Goal: Task Accomplishment & Management: Use online tool/utility

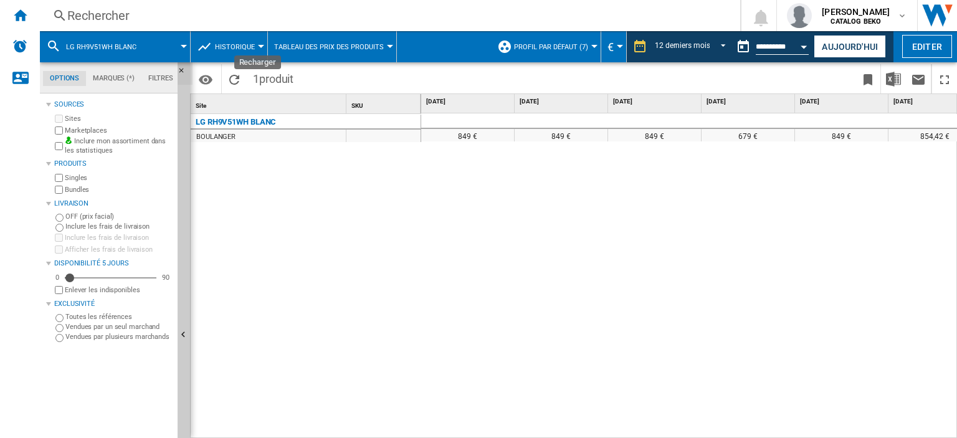
scroll to position [0, 540]
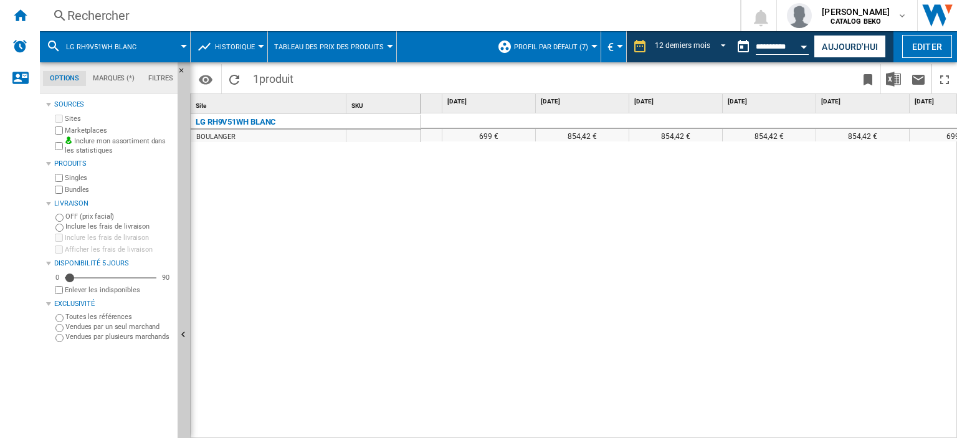
click at [135, 44] on span "LG RH9V51WH BLANC" at bounding box center [101, 47] width 70 height 8
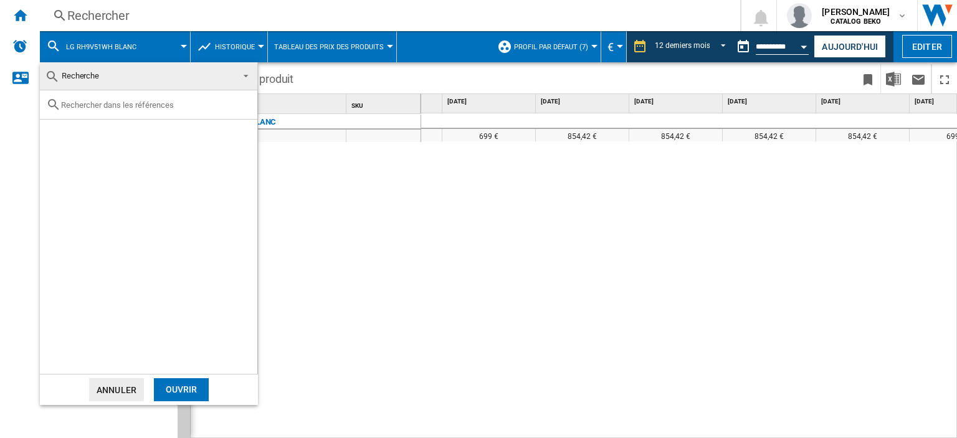
click at [161, 102] on input "text" at bounding box center [156, 104] width 190 height 9
paste input "BM3DT4851A"
type input "BM3DT4851A"
click at [179, 391] on div "Ouvrir" at bounding box center [181, 389] width 55 height 23
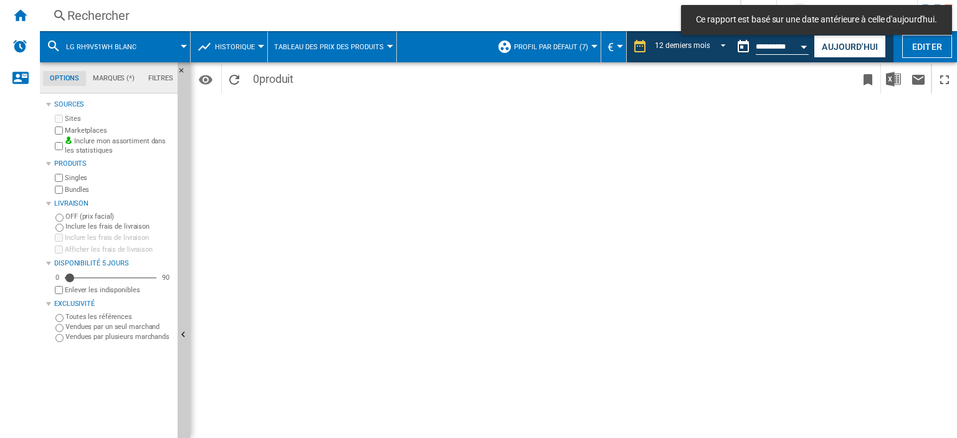
click at [806, 146] on div "Période 12 derniers mois 1 jour 7 derniers jours 14 derniers jours 21 derniers …" at bounding box center [573, 250] width 767 height 376
click at [32, 14] on div "Accueil" at bounding box center [20, 15] width 40 height 31
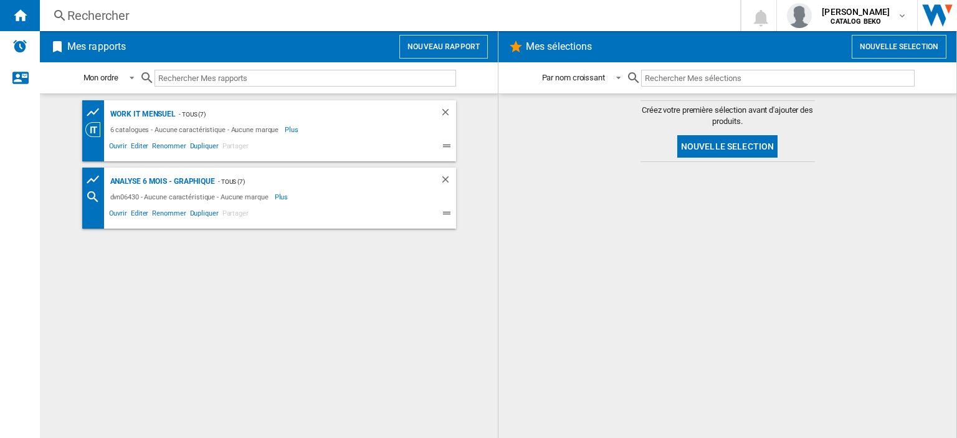
click at [407, 45] on button "Nouveau rapport" at bounding box center [443, 47] width 88 height 24
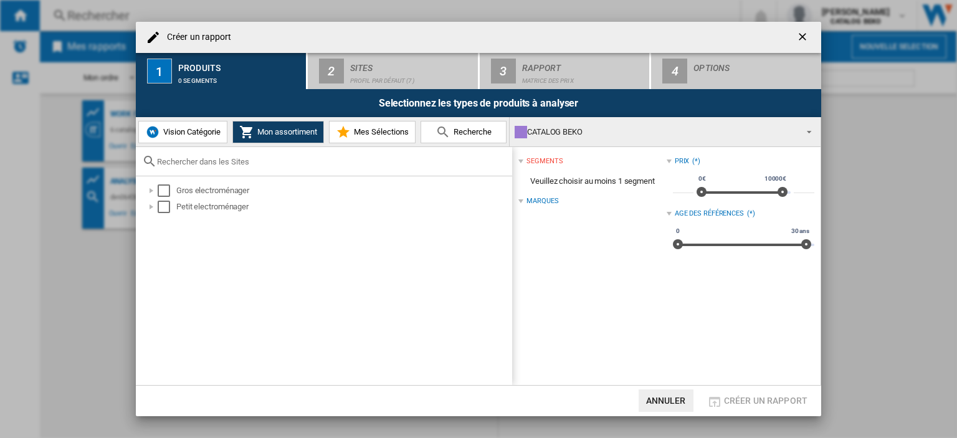
click at [482, 118] on div "Selectionnez les types de produits à analyser Vision Catégorie Mon assortiment …" at bounding box center [478, 237] width 685 height 296
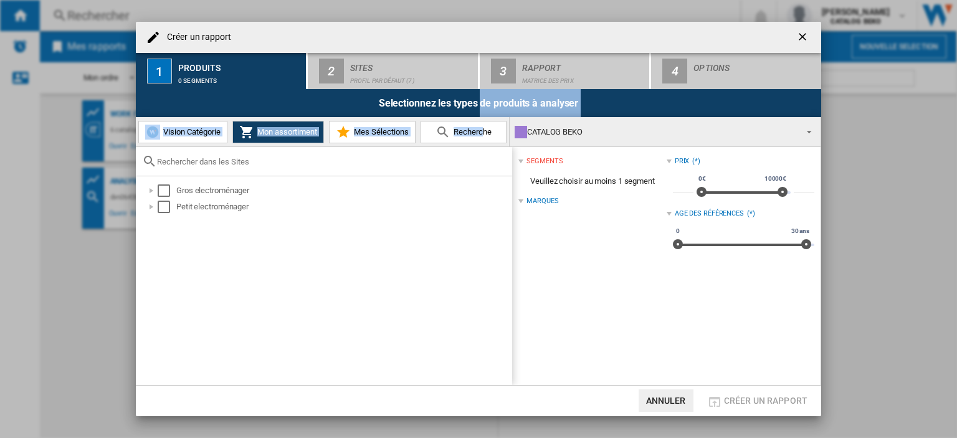
click at [482, 128] on span "Recherche" at bounding box center [471, 131] width 41 height 9
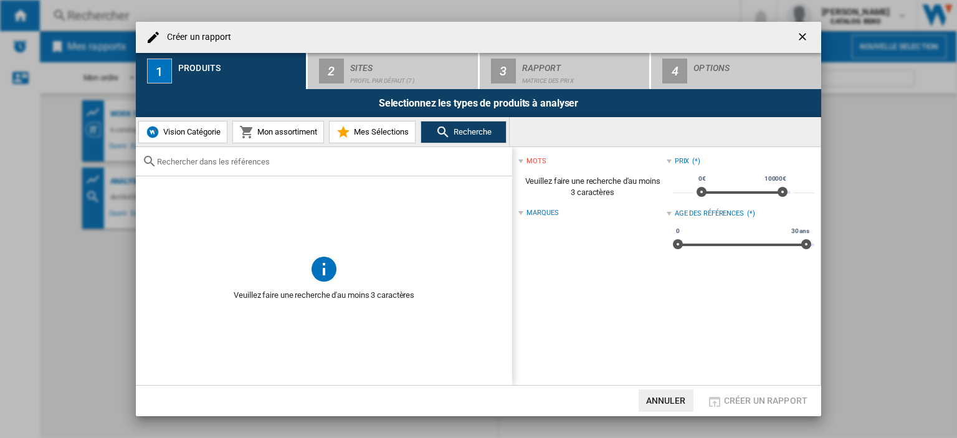
click at [364, 174] on div "Créer un ..." at bounding box center [324, 161] width 376 height 29
click at [366, 166] on div "Créer un ..." at bounding box center [324, 161] width 376 height 29
click at [313, 165] on input "Créer un ..." at bounding box center [331, 161] width 349 height 9
paste input "BM3DT4851A"
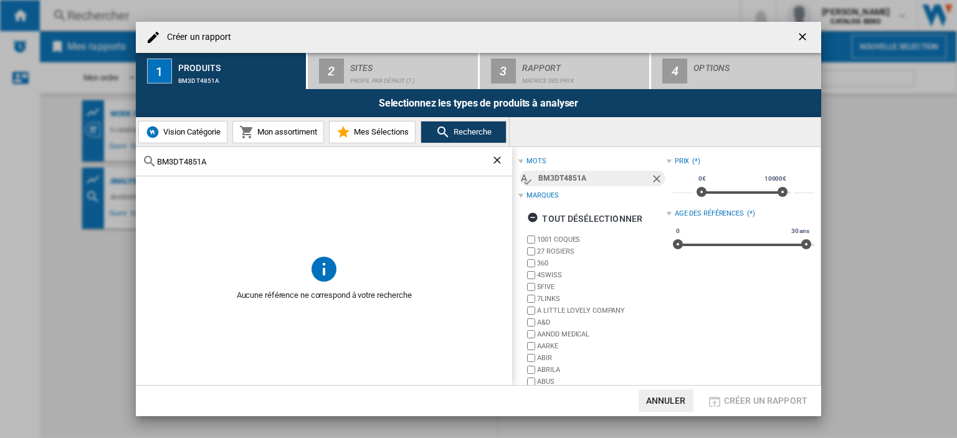
type input "BM3DT4851A"
click at [811, 27] on button "Créer un ..." at bounding box center [803, 37] width 25 height 25
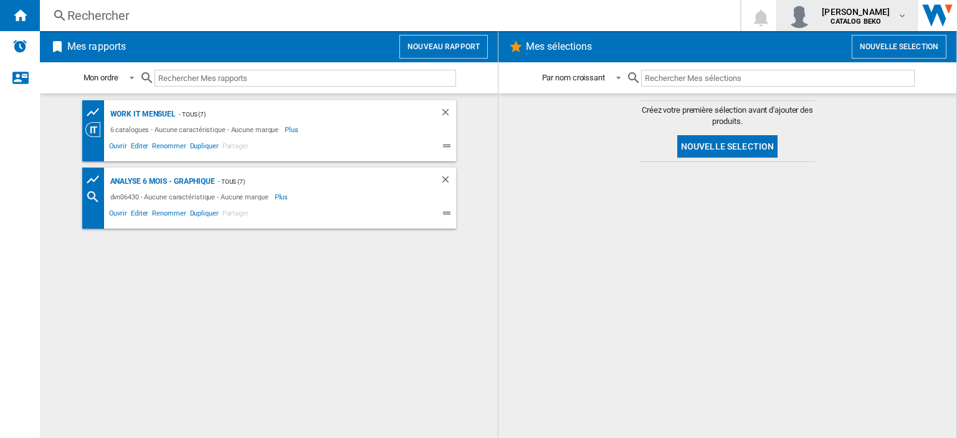
click at [841, 11] on span "marion salouadji" at bounding box center [856, 12] width 68 height 12
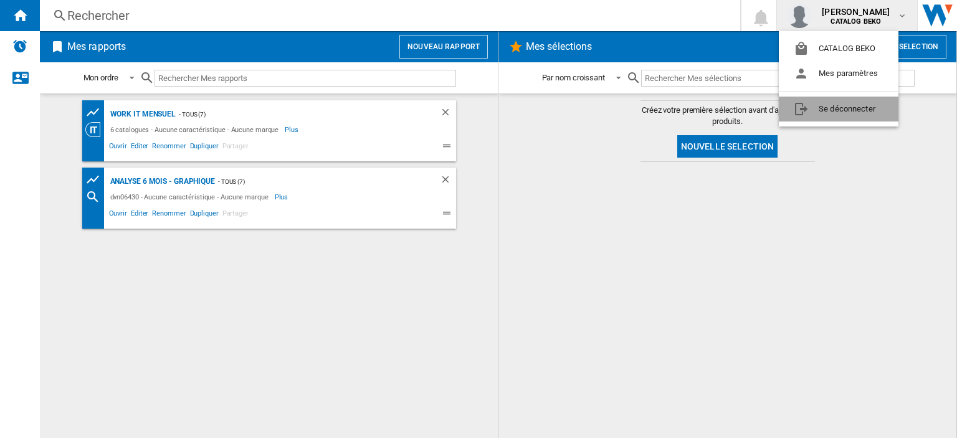
click at [841, 109] on button "Se déconnecter" at bounding box center [839, 109] width 120 height 25
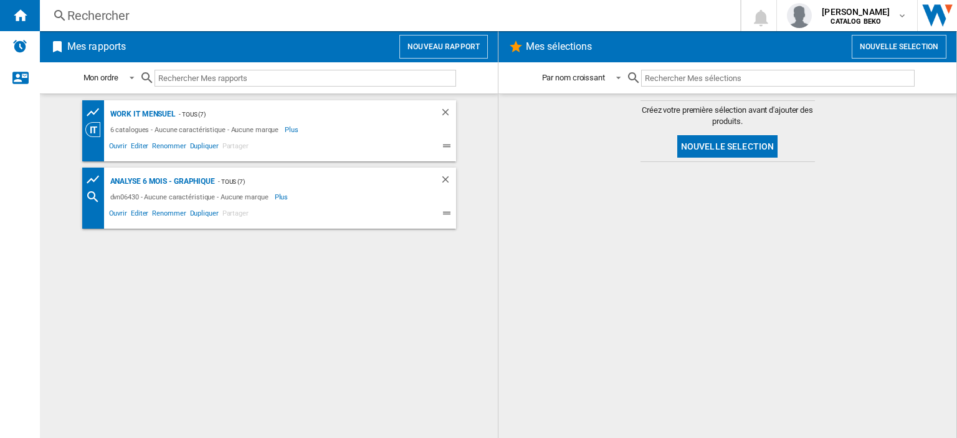
click at [444, 59] on div "Mes rapports Nouveau rapport" at bounding box center [269, 46] width 458 height 31
click at [446, 46] on button "Nouveau rapport" at bounding box center [443, 47] width 88 height 24
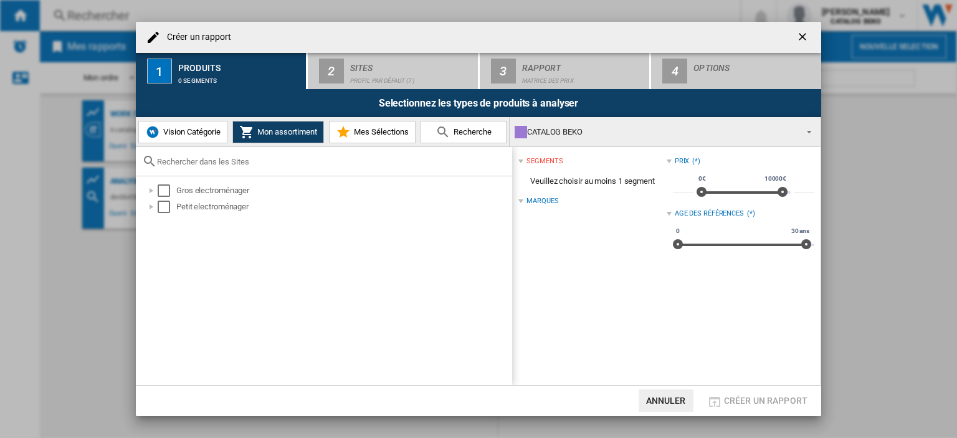
click at [454, 127] on span "Recherche" at bounding box center [471, 131] width 41 height 9
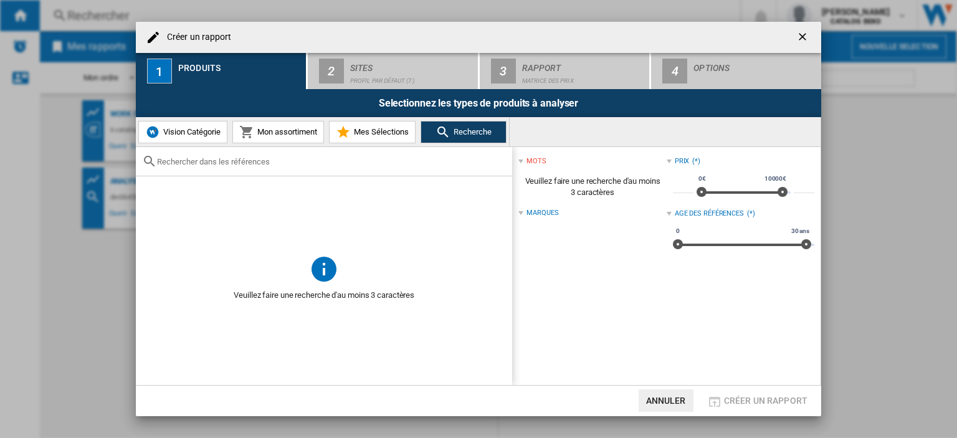
click at [298, 157] on input "text" at bounding box center [331, 161] width 349 height 9
click at [304, 171] on div at bounding box center [324, 161] width 376 height 29
click at [246, 155] on div at bounding box center [324, 161] width 376 height 29
click at [243, 158] on input "text" at bounding box center [331, 161] width 349 height 9
paste input "BM3DT4851A"
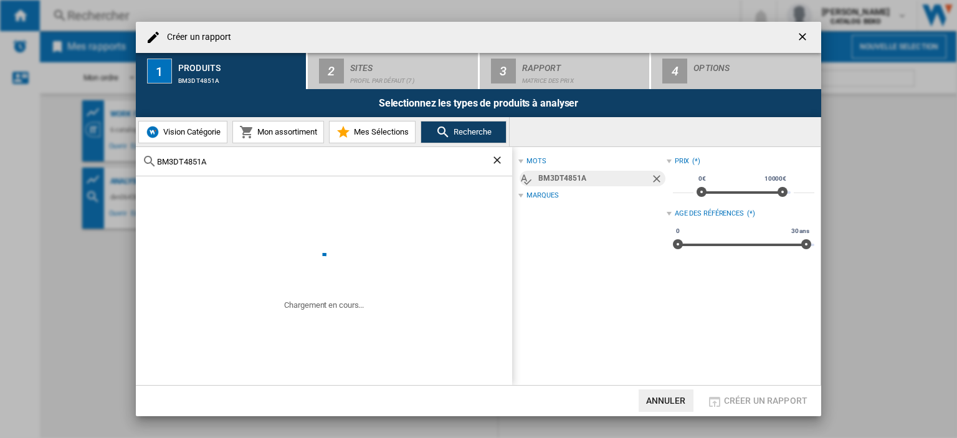
type input "BM3DT4851A"
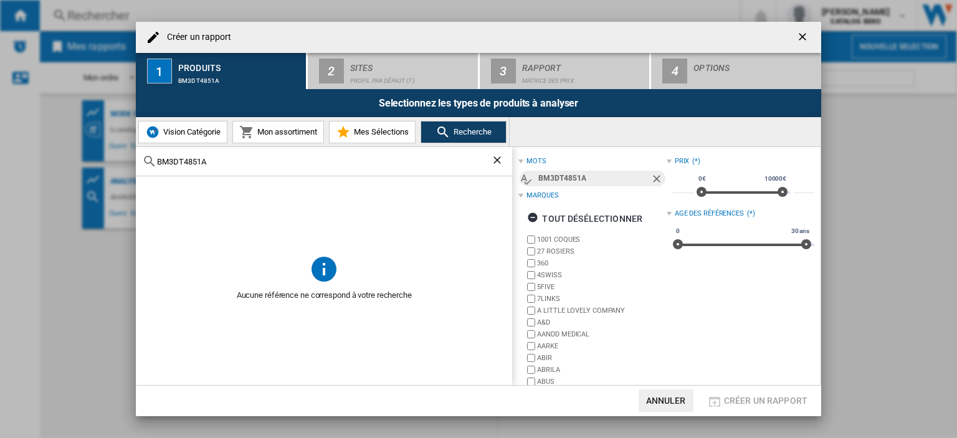
click at [234, 161] on input "BM3DT4851A" at bounding box center [324, 161] width 334 height 9
click at [202, 135] on span "Vision Catégorie" at bounding box center [190, 131] width 60 height 9
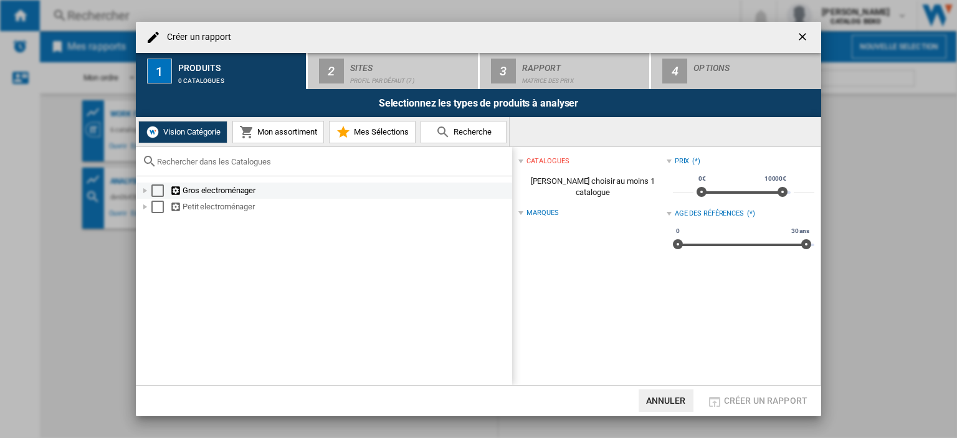
click at [199, 194] on div "Gros electroménager" at bounding box center [340, 190] width 340 height 12
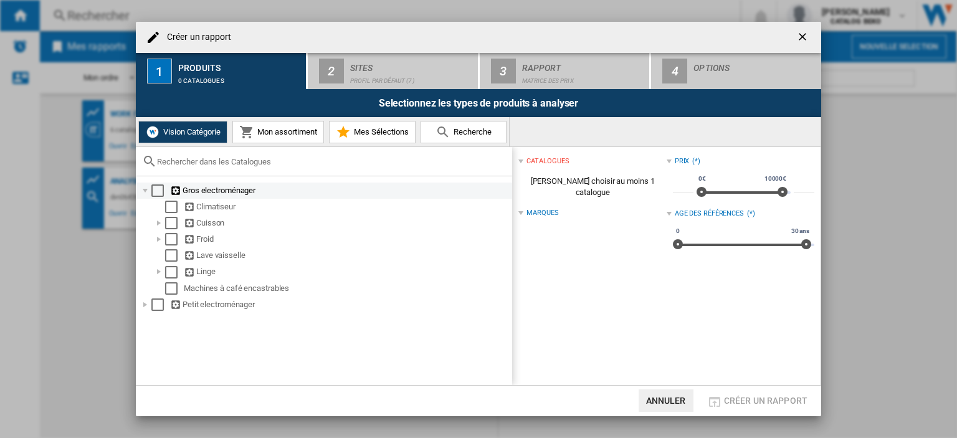
click at [155, 194] on div "Select" at bounding box center [157, 190] width 12 height 12
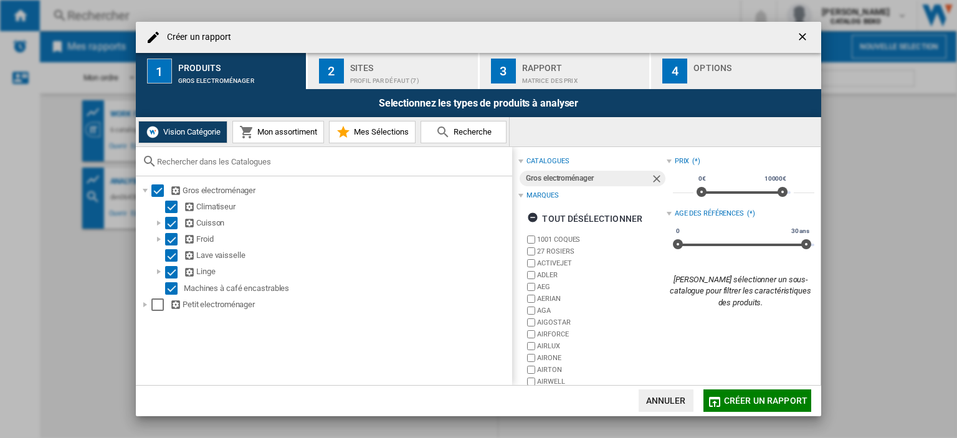
click at [274, 160] on input "text" at bounding box center [331, 161] width 349 height 9
click at [459, 127] on button "Recherche" at bounding box center [464, 132] width 86 height 22
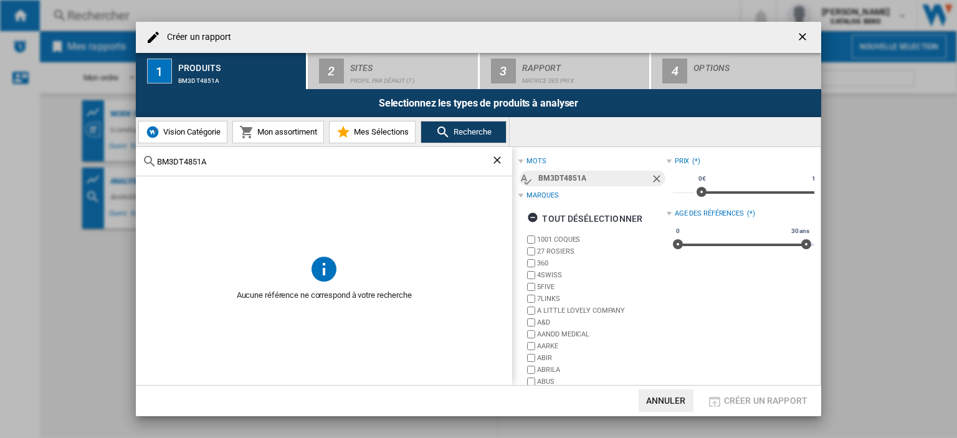
click at [303, 158] on input "BM3DT4851A" at bounding box center [324, 161] width 334 height 9
paste input "B5DFT812442467W"
click at [303, 158] on input "BM3DT4851AB5DFT812442467W" at bounding box center [324, 161] width 334 height 9
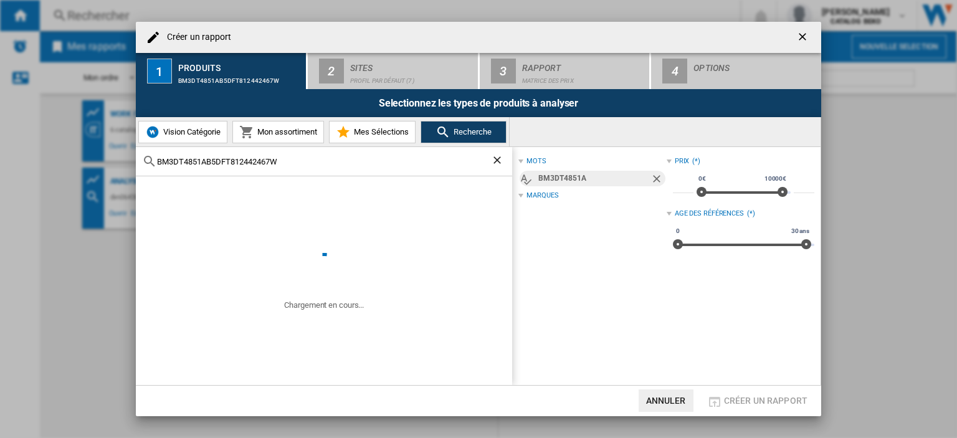
click at [303, 158] on input "BM3DT4851AB5DFT812442467W" at bounding box center [324, 161] width 334 height 9
paste input "text"
type input "B5DFT812442467W"
